Goal: Check status: Check status

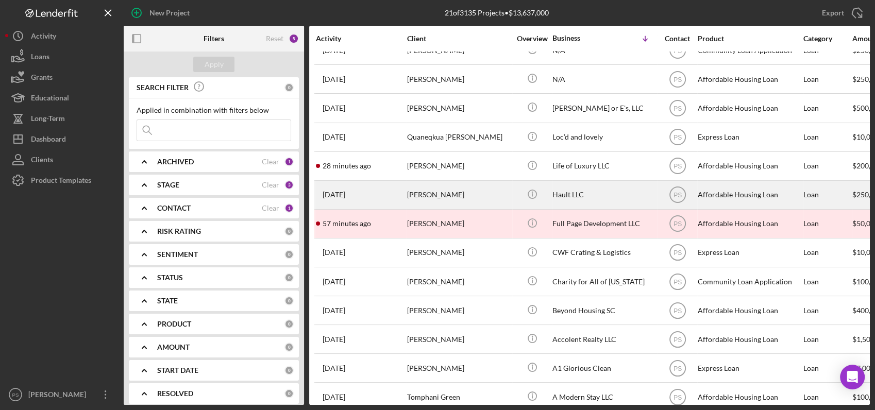
scroll to position [263, 0]
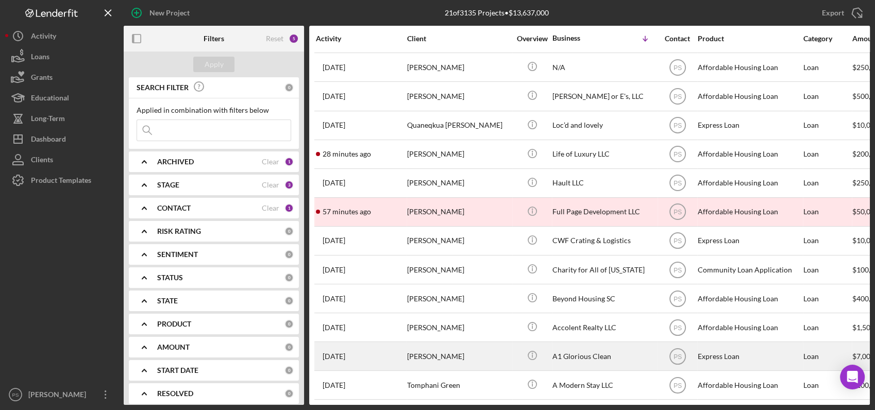
click at [444, 343] on div "[PERSON_NAME]" at bounding box center [458, 356] width 103 height 27
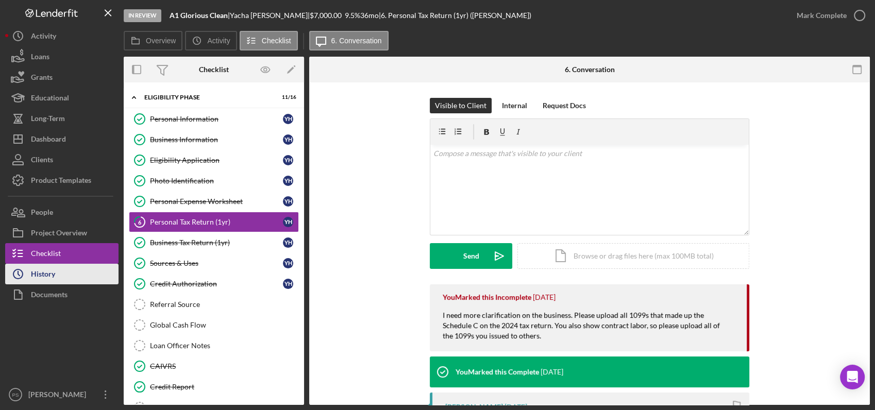
click at [90, 274] on button "Icon/History History" at bounding box center [61, 274] width 113 height 21
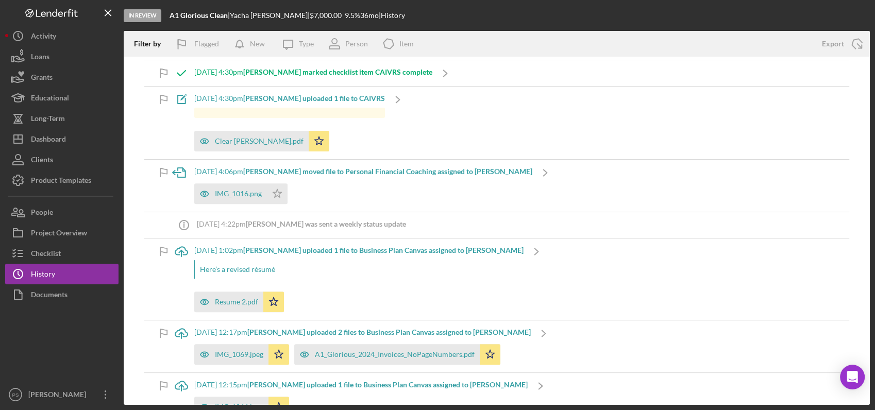
scroll to position [381, 0]
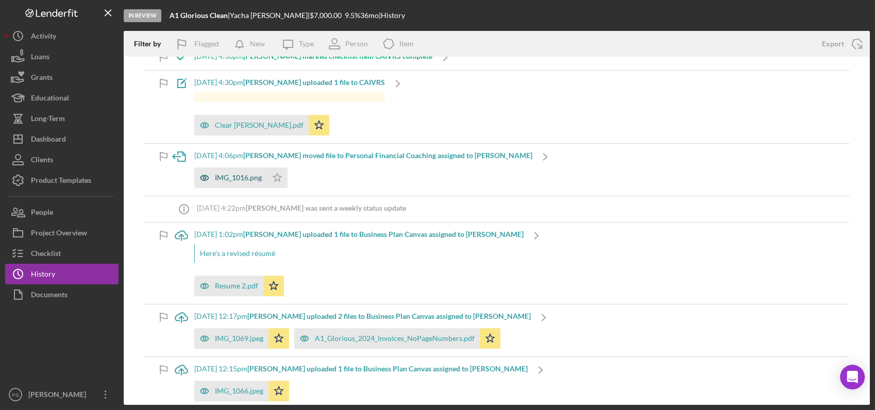
click at [264, 176] on div "IMG_1016.png" at bounding box center [230, 178] width 73 height 21
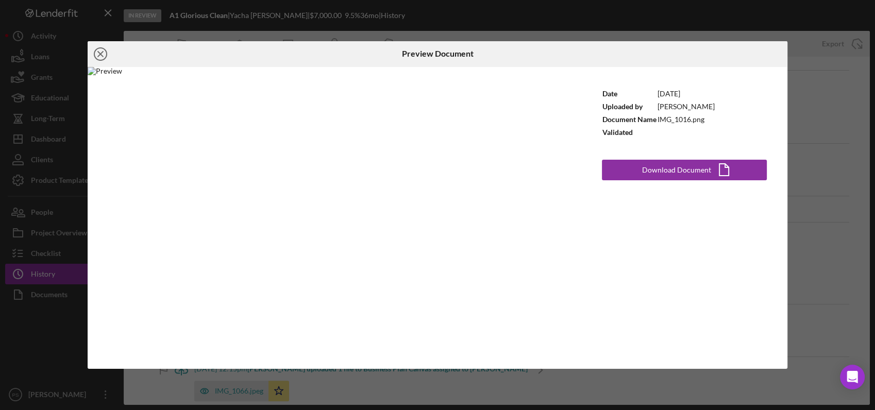
click at [102, 54] on icon "Icon/Close" at bounding box center [101, 54] width 26 height 26
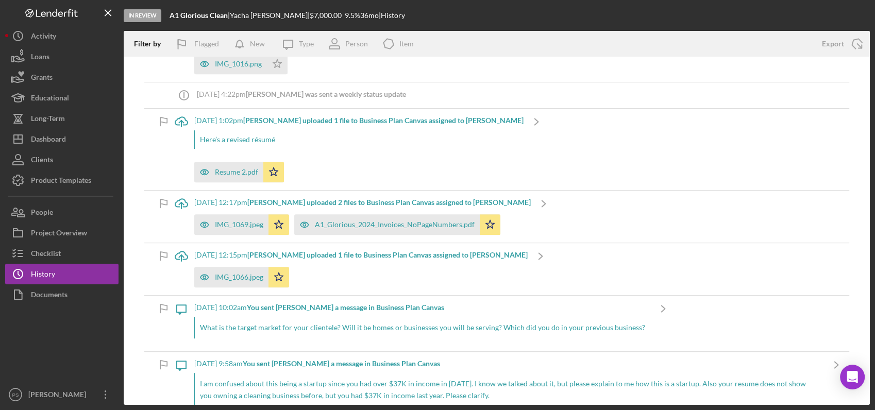
scroll to position [496, 0]
click at [253, 223] on div "IMG_1069.jpeg" at bounding box center [239, 224] width 48 height 8
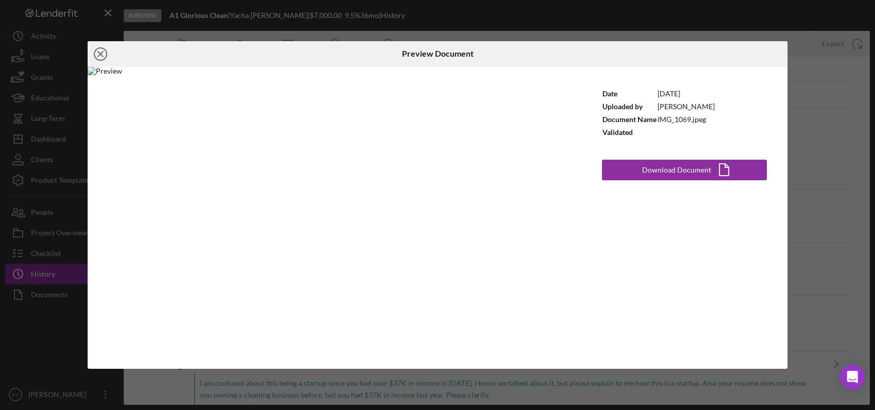
click at [104, 55] on icon "Icon/Close" at bounding box center [101, 54] width 26 height 26
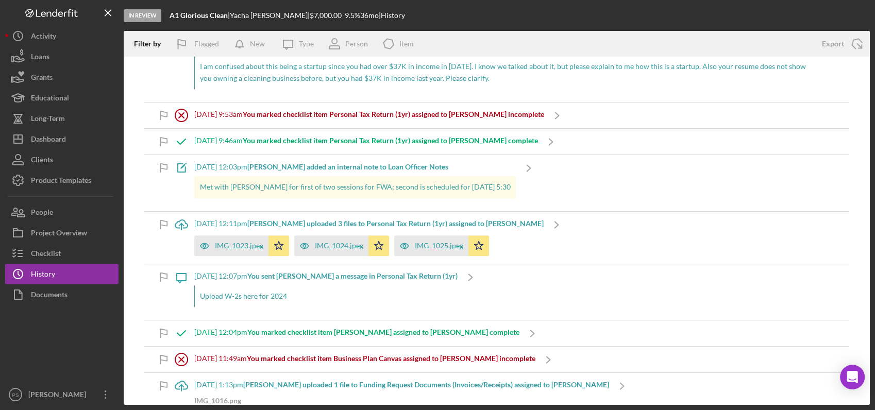
scroll to position [840, 0]
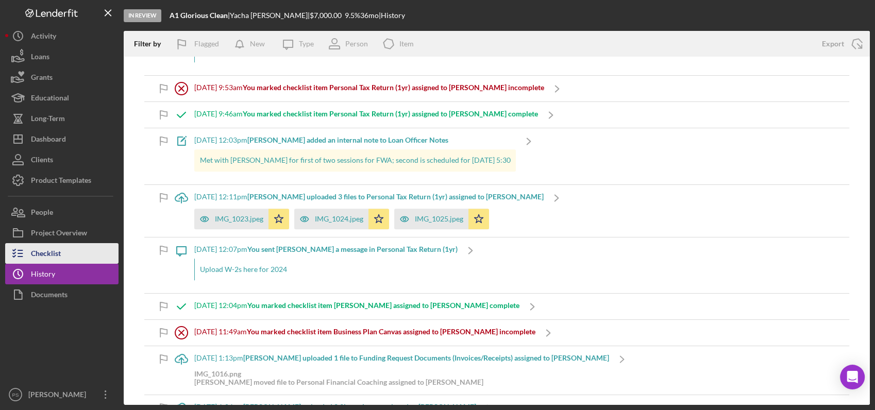
click at [71, 251] on button "Checklist" at bounding box center [61, 253] width 113 height 21
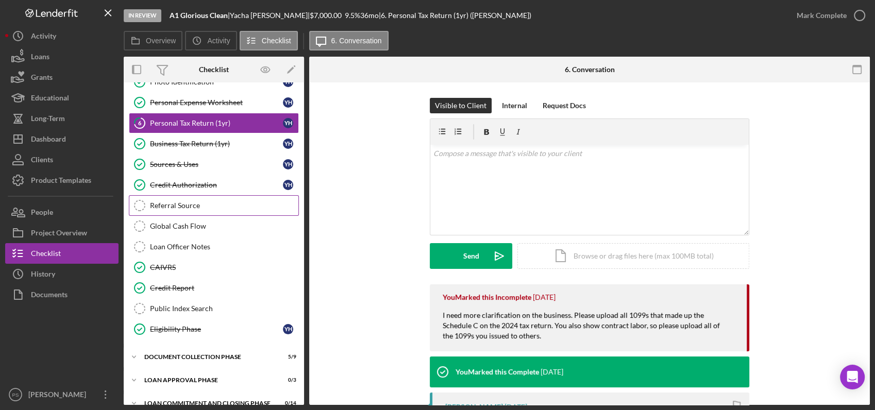
scroll to position [111, 0]
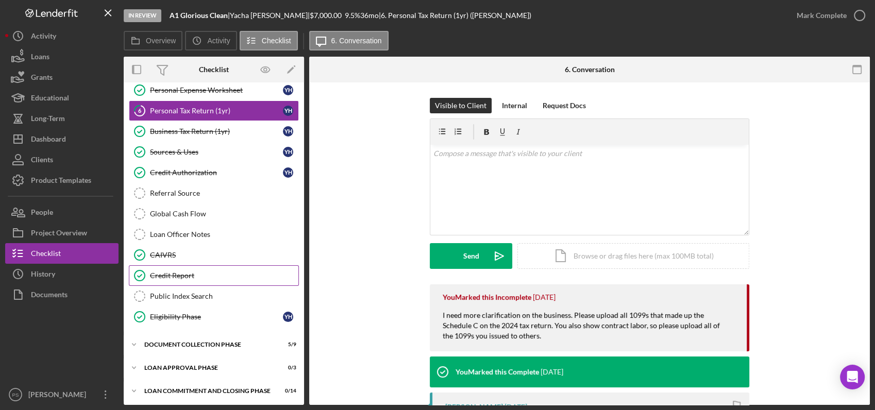
click at [199, 272] on div "Credit Report" at bounding box center [224, 276] width 148 height 8
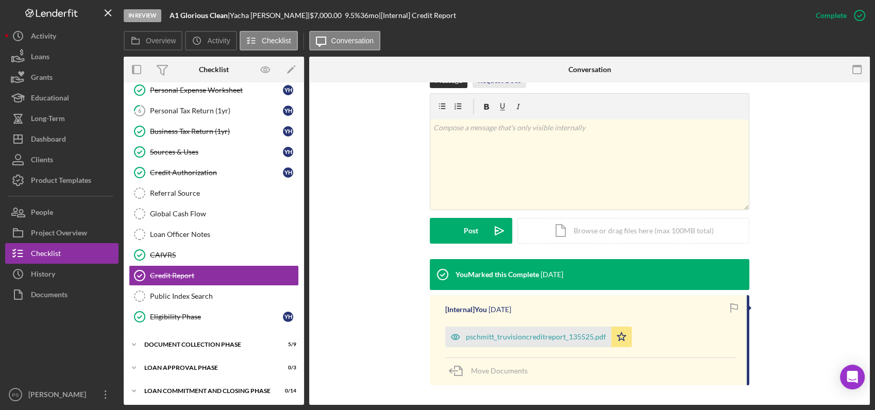
scroll to position [168, 0]
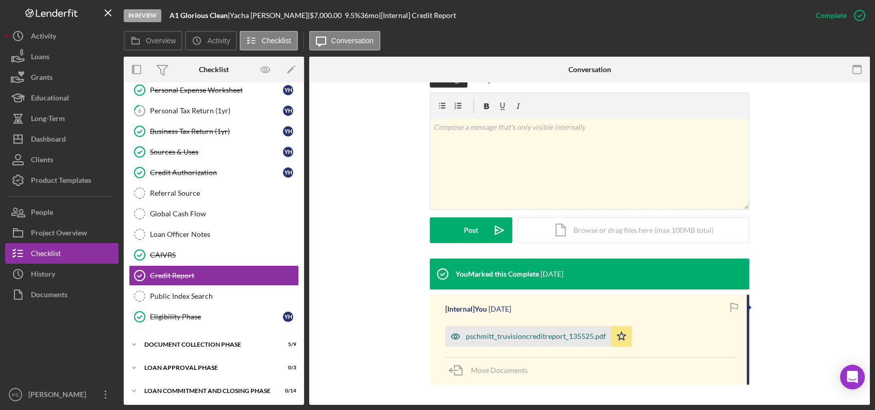
click at [495, 337] on div "pschmitt_truvisioncreditreport_135525.pdf" at bounding box center [536, 337] width 140 height 8
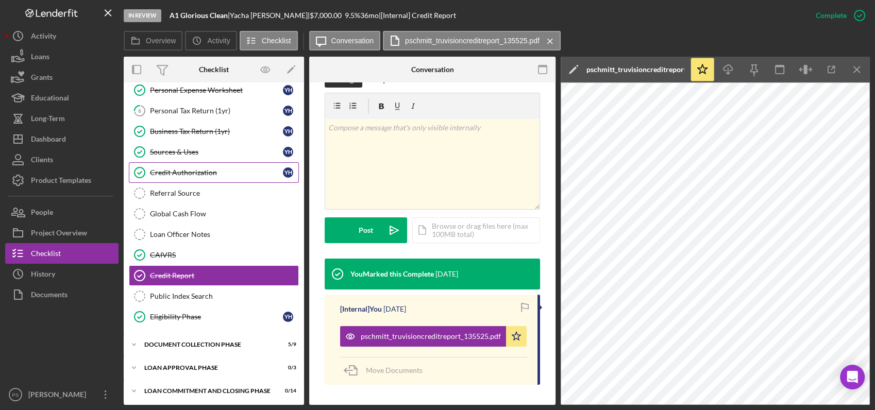
click at [218, 173] on div "Credit Authorization" at bounding box center [216, 173] width 133 height 8
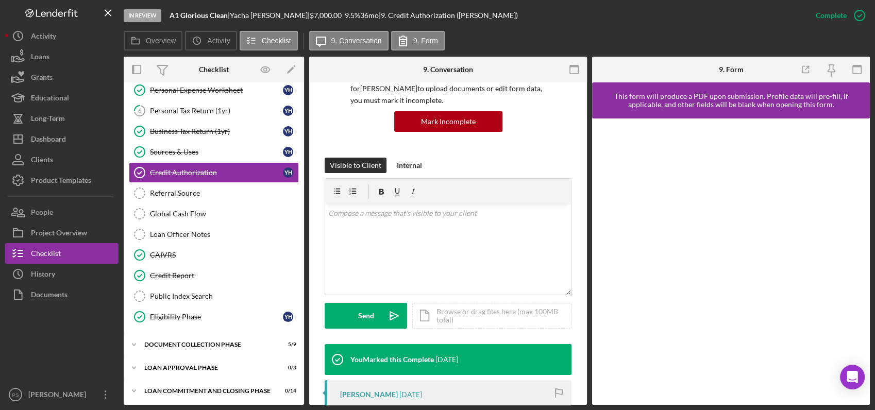
scroll to position [191, 0]
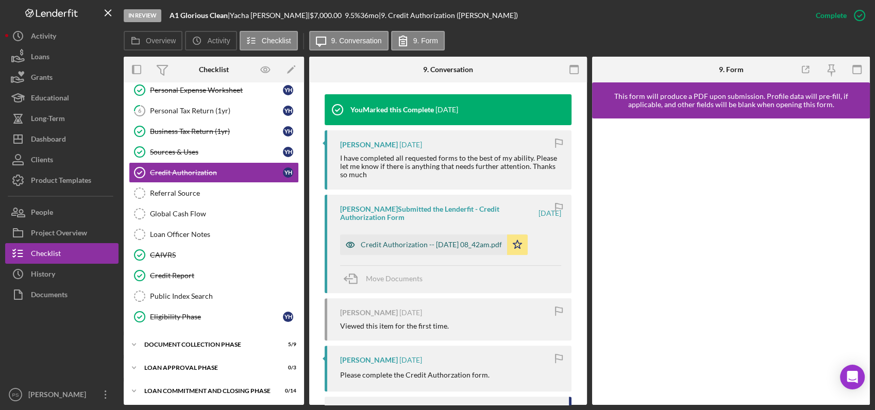
click at [447, 252] on div "Credit Authorization -- 2025-07-15 08_42am.pdf" at bounding box center [423, 245] width 167 height 21
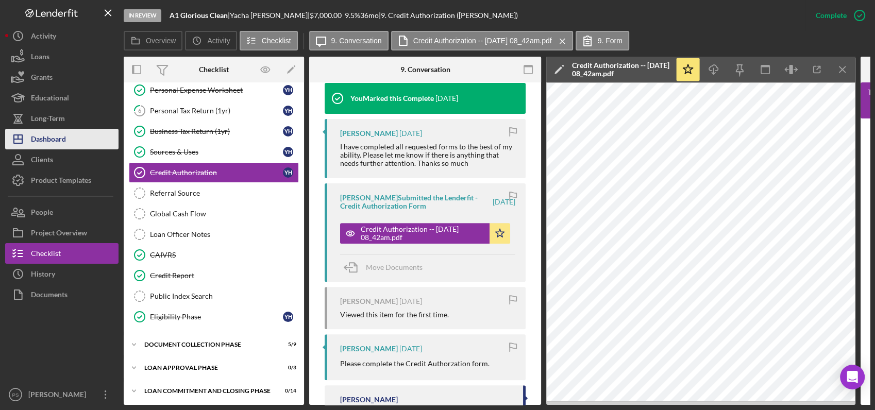
click at [52, 141] on div "Dashboard" at bounding box center [48, 140] width 35 height 23
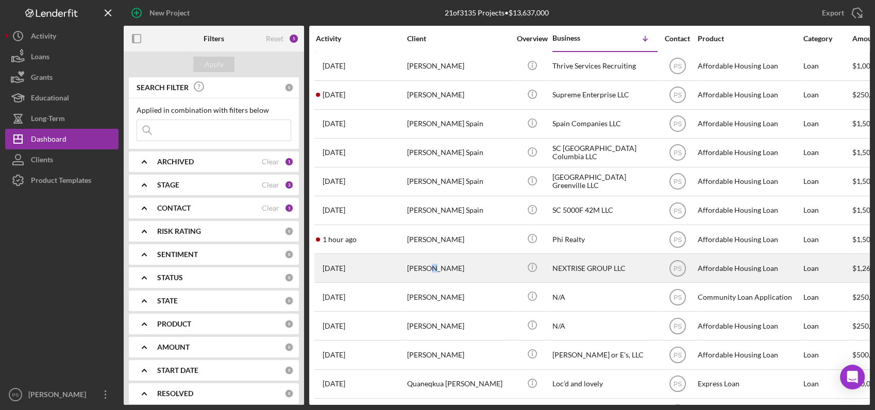
click at [437, 264] on div "[PERSON_NAME]" at bounding box center [458, 268] width 103 height 27
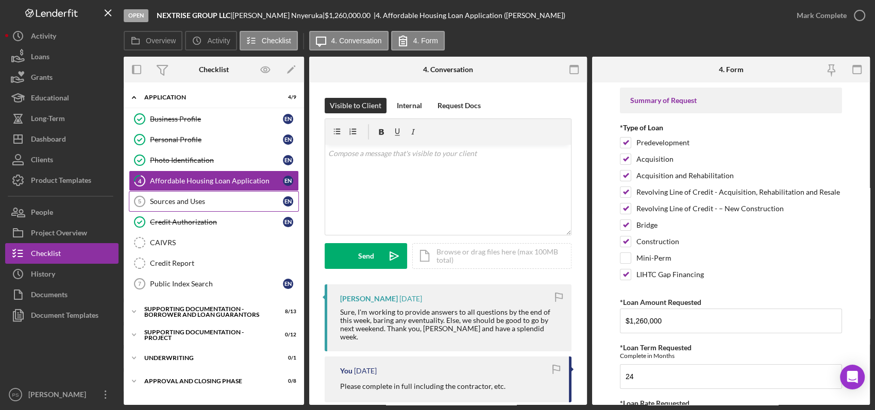
click at [204, 204] on div "Sources and Uses" at bounding box center [216, 201] width 133 height 8
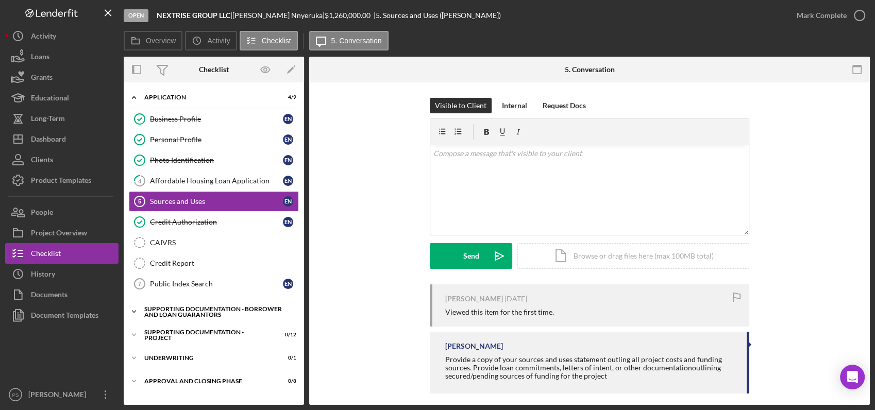
click at [136, 309] on icon "Icon/Expander" at bounding box center [134, 312] width 21 height 21
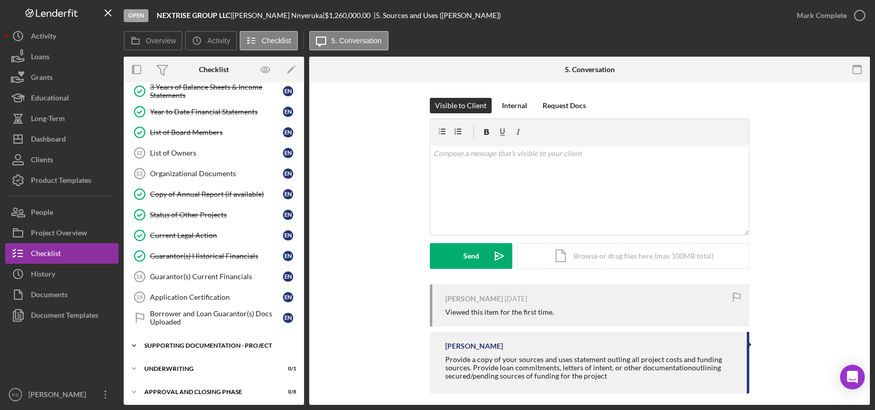
scroll to position [263, 0]
click at [136, 345] on icon "Icon/Expander" at bounding box center [134, 345] width 21 height 21
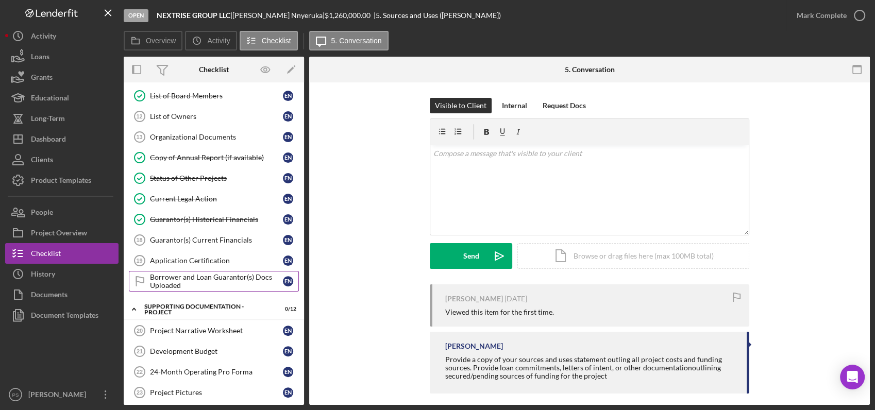
scroll to position [454, 0]
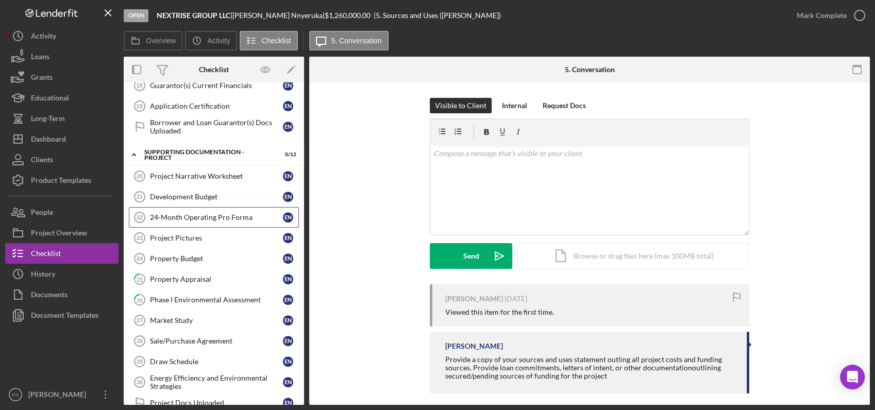
click at [219, 213] on div "24-Month Operating Pro Forma" at bounding box center [216, 217] width 133 height 8
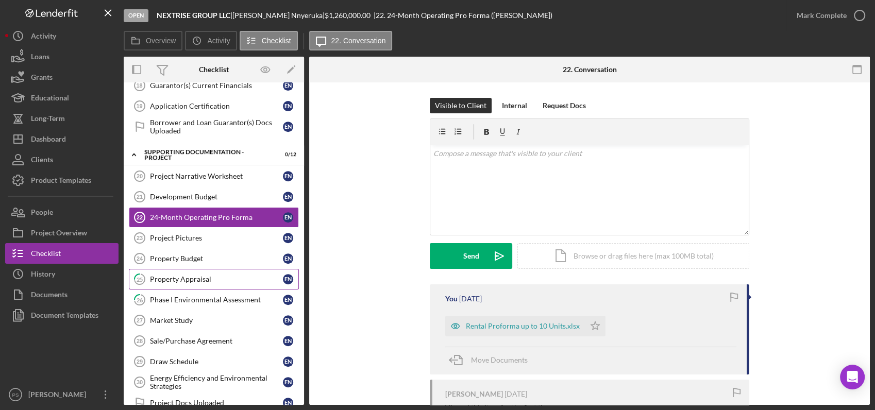
click at [222, 277] on div "Property Appraisal" at bounding box center [216, 279] width 133 height 8
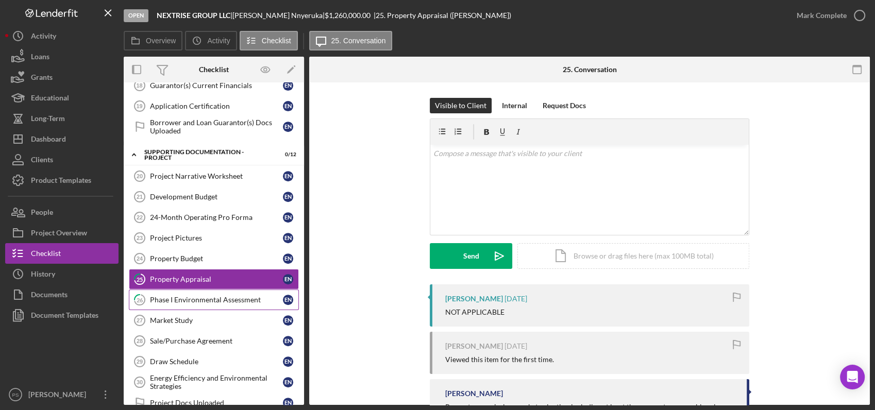
click at [201, 301] on link "26 Phase I Environmental Assessment E N" at bounding box center [214, 300] width 170 height 21
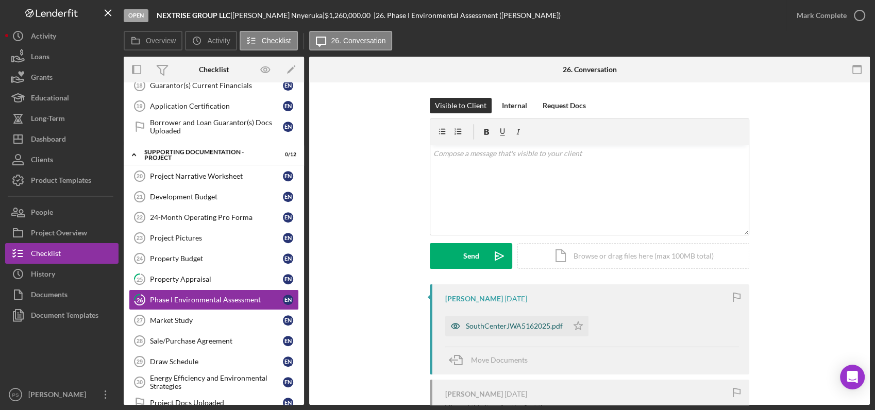
click at [500, 327] on div "SouthCenterJWA5162025.pdf" at bounding box center [514, 326] width 97 height 8
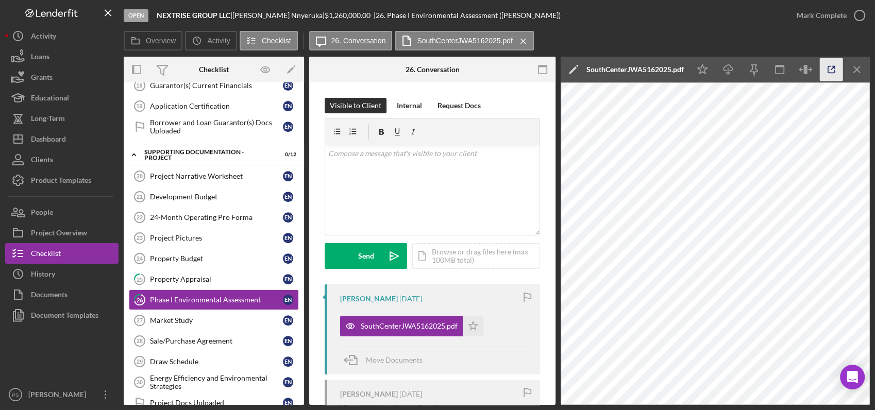
click at [828, 69] on icon "button" at bounding box center [831, 70] width 7 height 7
click at [193, 339] on div "Sale/Purchase Agreement" at bounding box center [216, 341] width 133 height 8
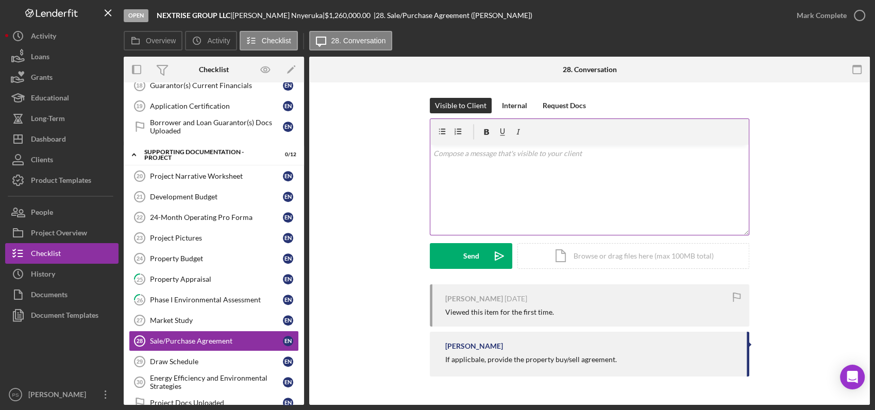
click at [486, 163] on div "v Color teal Color pink Remove color Add row above Add row below Add column bef…" at bounding box center [589, 190] width 319 height 90
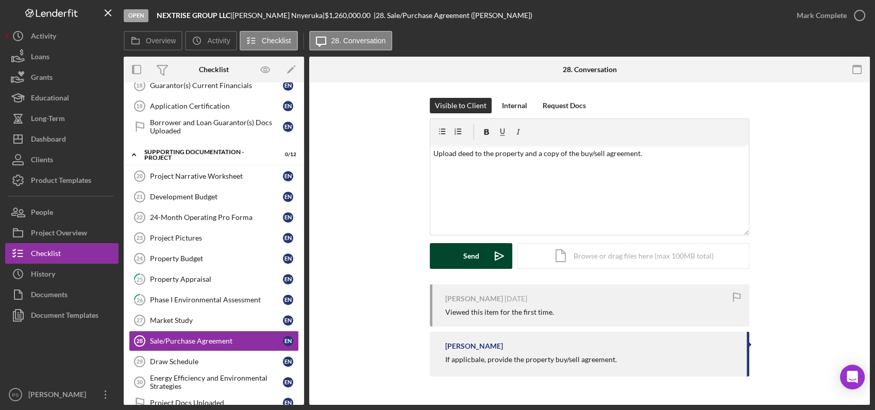
click at [498, 254] on icon "Icon/icon-invite-send" at bounding box center [500, 256] width 26 height 26
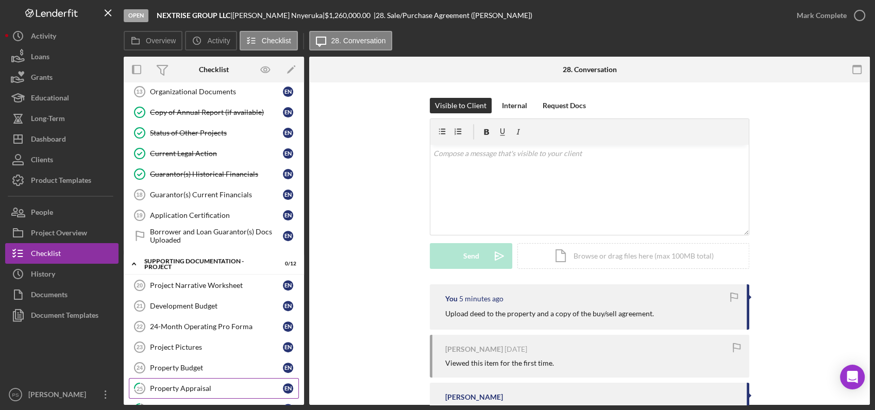
scroll to position [362, 0]
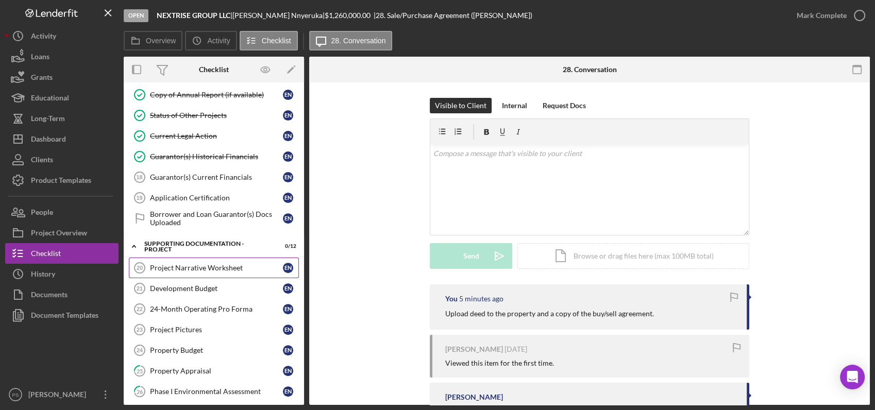
click at [178, 267] on div "Project Narrative Worksheet" at bounding box center [216, 268] width 133 height 8
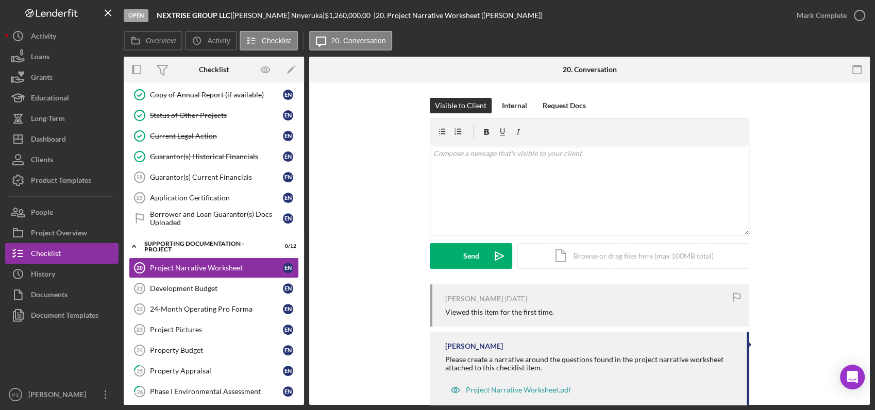
scroll to position [26, 0]
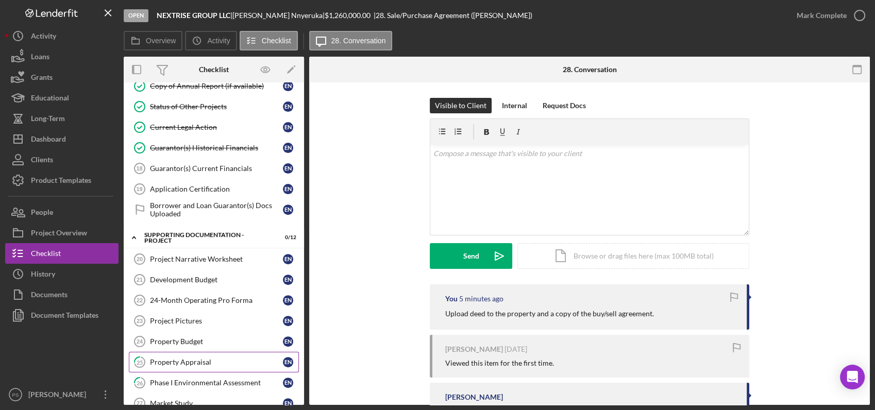
scroll to position [362, 0]
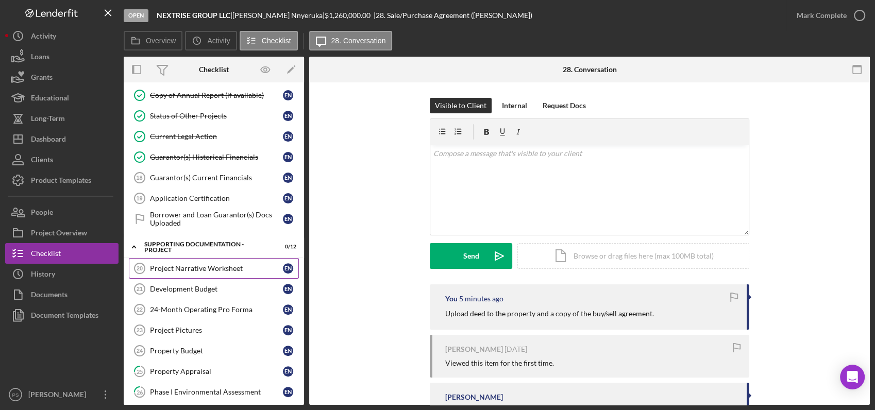
click at [217, 260] on link "Project Narrative Worksheet 20 Project Narrative Worksheet E N" at bounding box center [214, 268] width 170 height 21
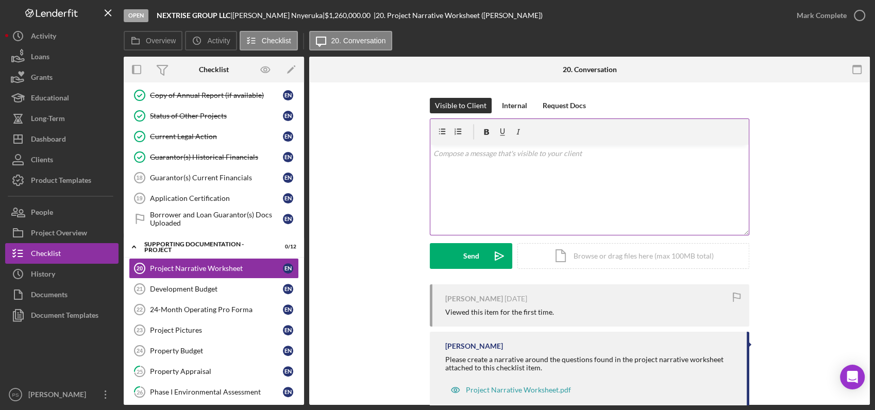
click at [516, 158] on p at bounding box center [590, 153] width 313 height 11
click at [491, 264] on icon "Icon/icon-invite-send" at bounding box center [500, 256] width 26 height 26
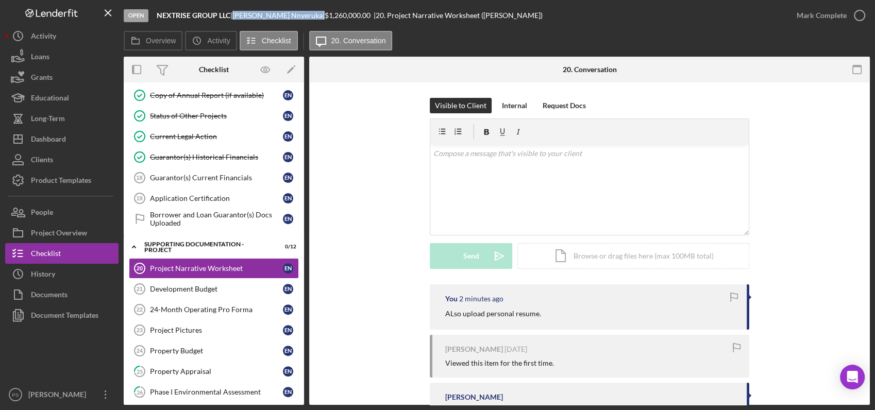
drag, startPoint x: 240, startPoint y: 14, endPoint x: 305, endPoint y: 15, distance: 65.5
click at [305, 15] on div "Emmanuel Nnyeruka |" at bounding box center [279, 15] width 92 height 8
copy div "Emmanuel Nnyeruka"
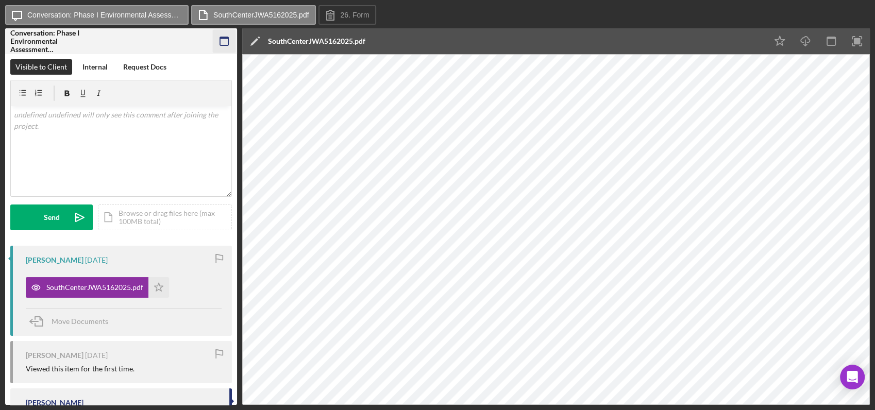
click at [221, 39] on icon "button" at bounding box center [224, 41] width 23 height 23
